Goal: Task Accomplishment & Management: Manage account settings

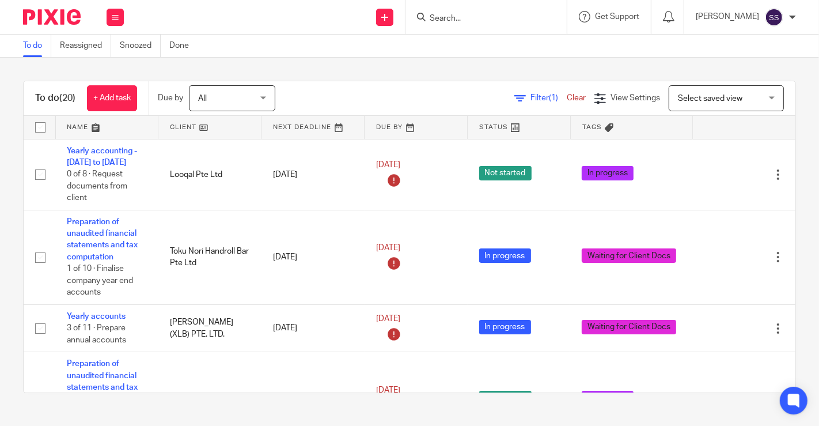
drag, startPoint x: 0, startPoint y: 104, endPoint x: 260, endPoint y: 13, distance: 276.0
click at [0, 104] on div "To do (20) + Add task Due by All All Today Tomorrow This week Next week This mo…" at bounding box center [409, 237] width 819 height 358
click at [204, 128] on link at bounding box center [209, 127] width 103 height 23
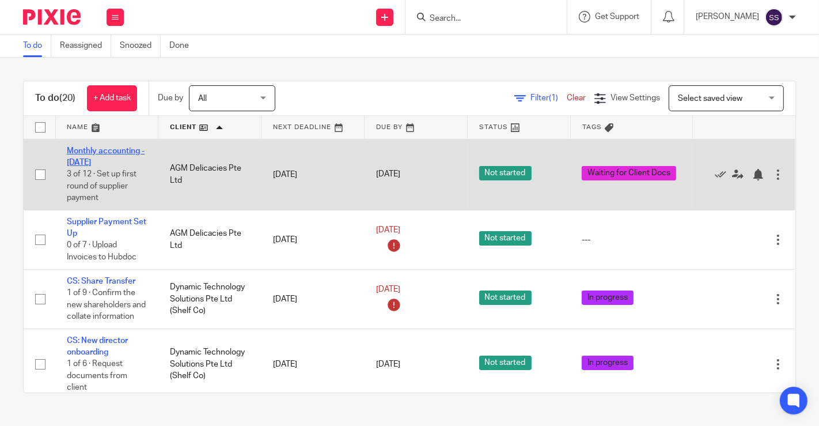
click at [102, 150] on link "Monthly accounting - [DATE]" at bounding box center [106, 157] width 78 height 20
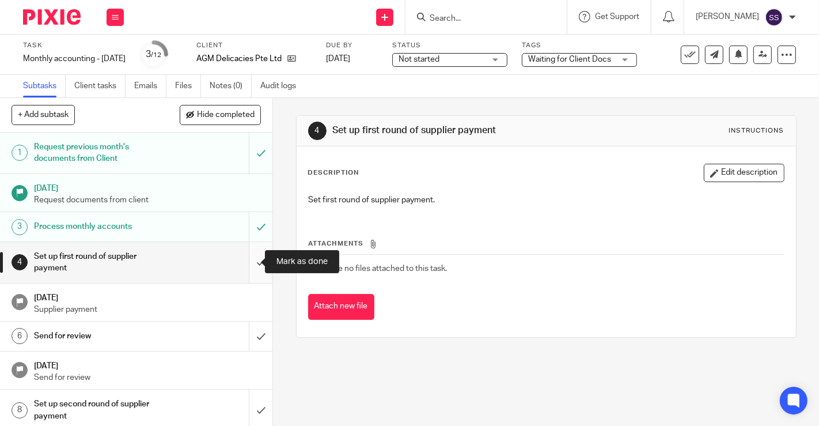
click at [245, 253] on input "submit" at bounding box center [136, 262] width 272 height 41
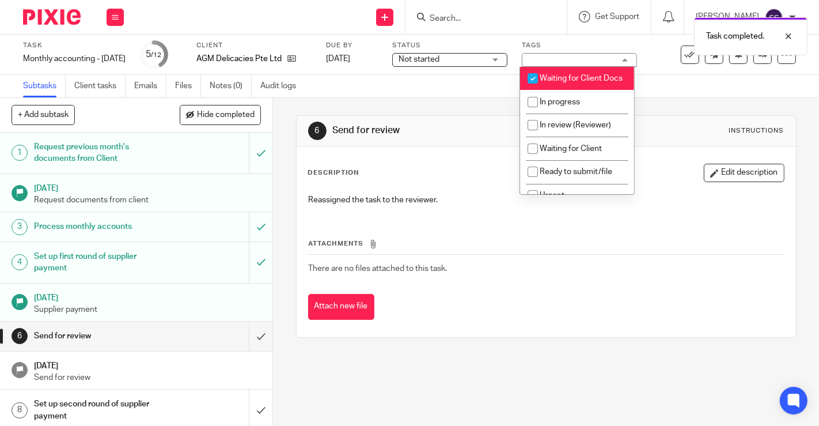
click at [556, 85] on li "Waiting for Client Docs" at bounding box center [577, 79] width 114 height 24
checkbox input "false"
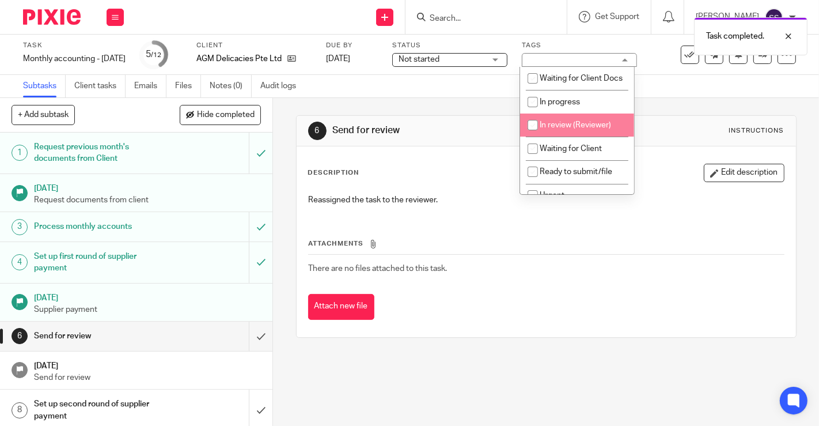
click at [569, 129] on span "In review (Reviewer)" at bounding box center [575, 125] width 71 height 8
checkbox input "true"
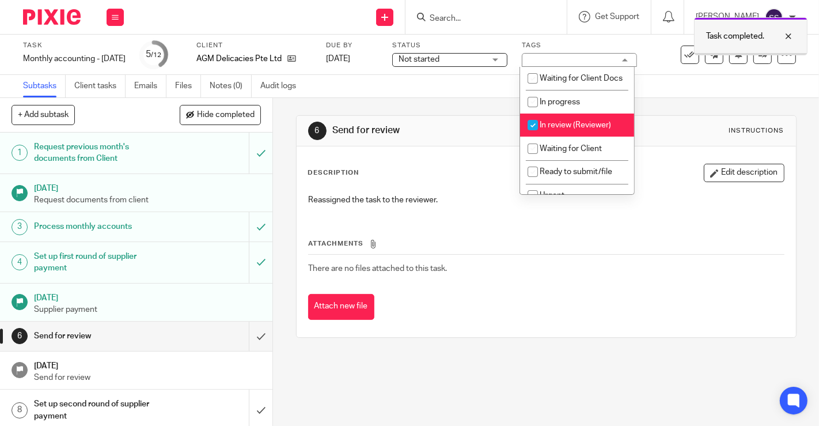
click at [789, 33] on div at bounding box center [779, 36] width 31 height 14
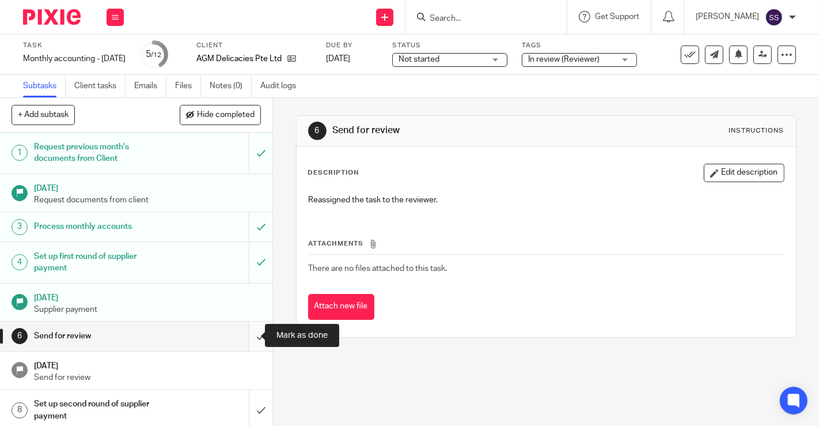
click at [241, 335] on input "submit" at bounding box center [136, 335] width 272 height 29
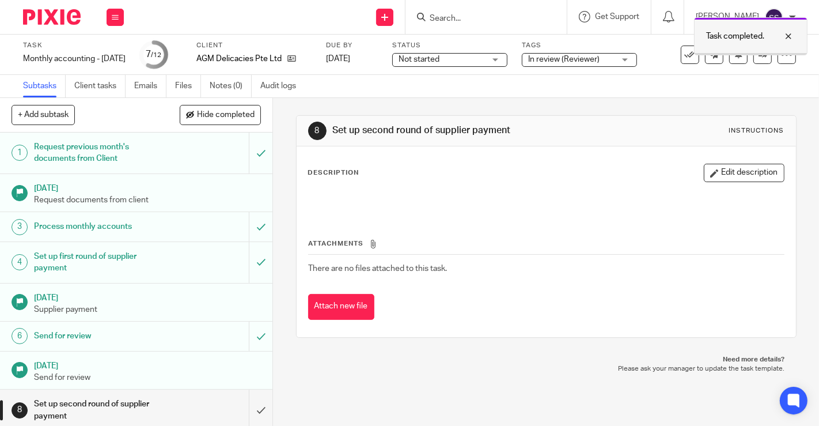
click at [788, 39] on div at bounding box center [779, 36] width 31 height 14
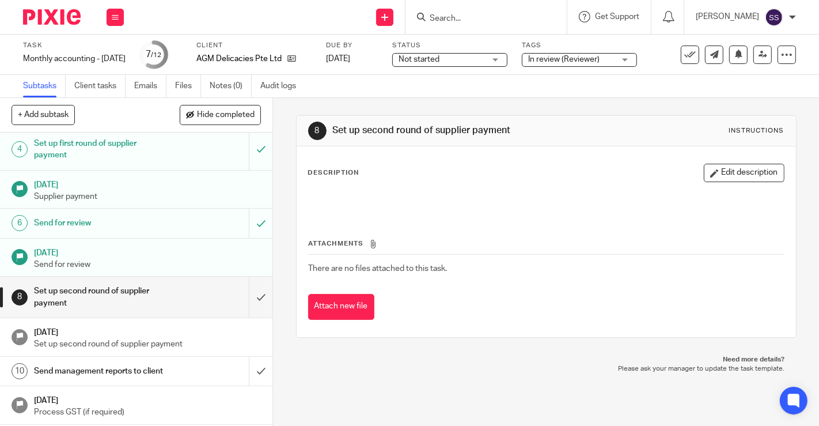
scroll to position [160, 0]
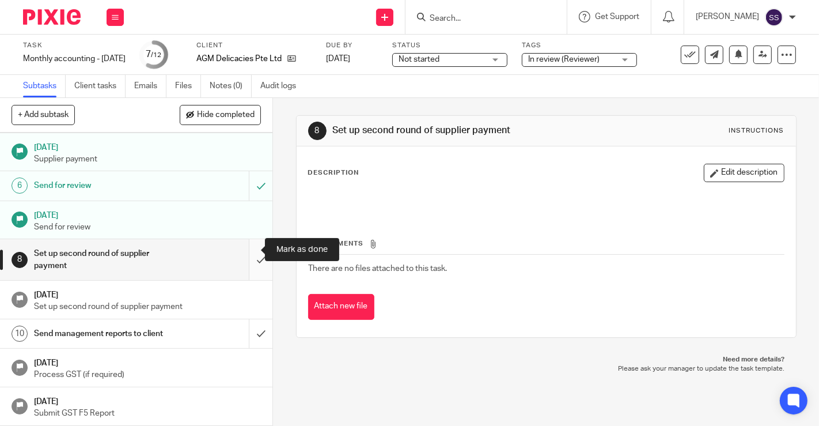
click at [247, 246] on input "submit" at bounding box center [136, 259] width 272 height 41
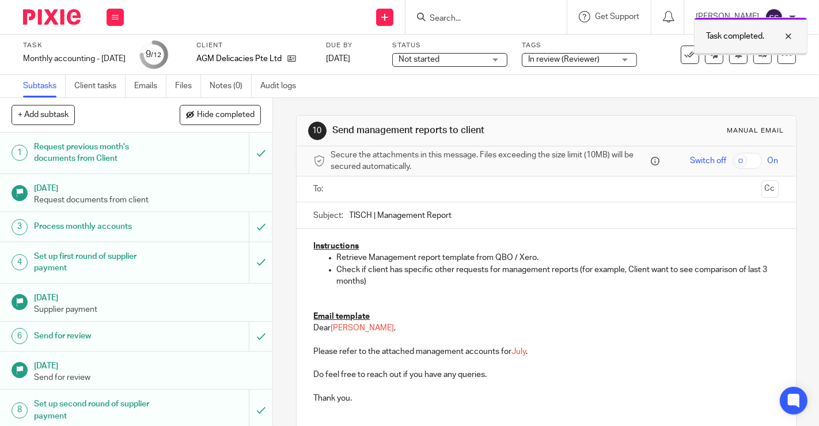
click at [791, 33] on div at bounding box center [779, 36] width 31 height 14
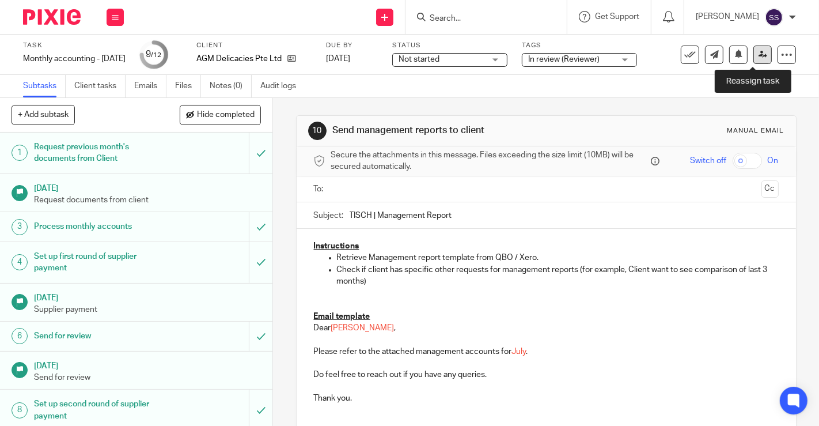
click at [759, 57] on icon at bounding box center [763, 54] width 9 height 9
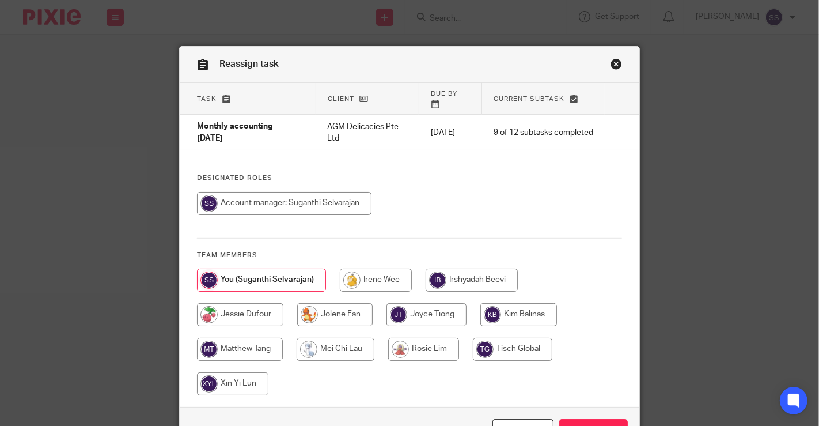
click at [371, 271] on input "radio" at bounding box center [376, 279] width 72 height 23
radio input "true"
click at [592, 419] on input "Reassign" at bounding box center [593, 431] width 69 height 25
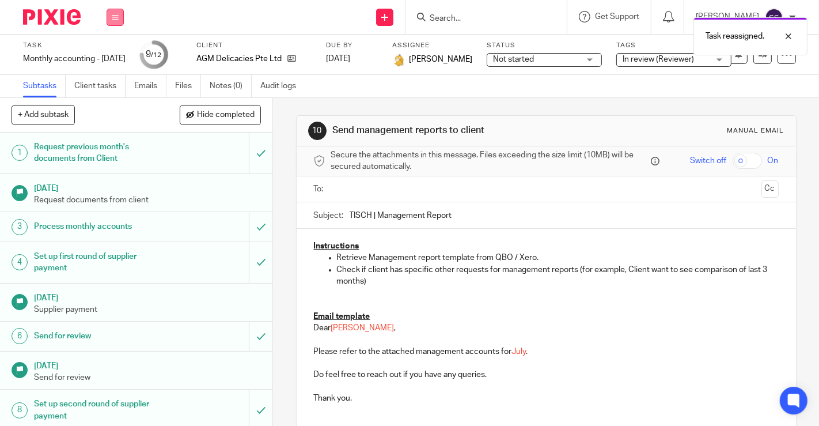
click at [111, 17] on button at bounding box center [115, 17] width 17 height 17
click at [105, 51] on link "Work" at bounding box center [110, 54] width 20 height 8
